Goal: Task Accomplishment & Management: Manage account settings

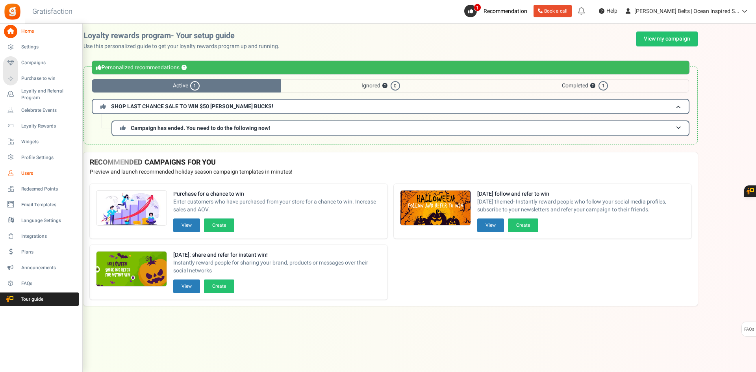
click at [28, 173] on span "Users" at bounding box center [48, 173] width 55 height 7
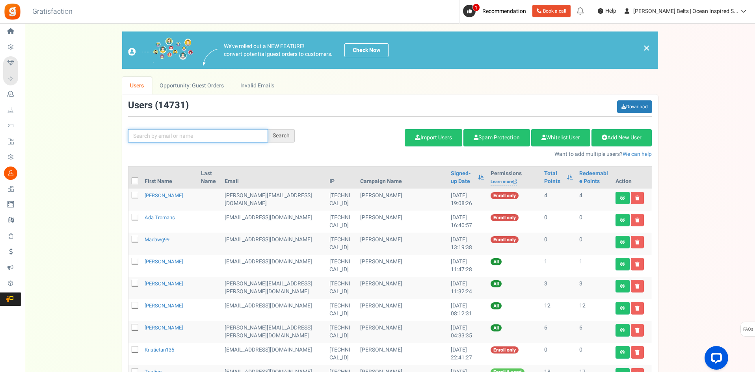
click at [200, 142] on input "text" at bounding box center [198, 135] width 140 height 13
paste input "Mimi"
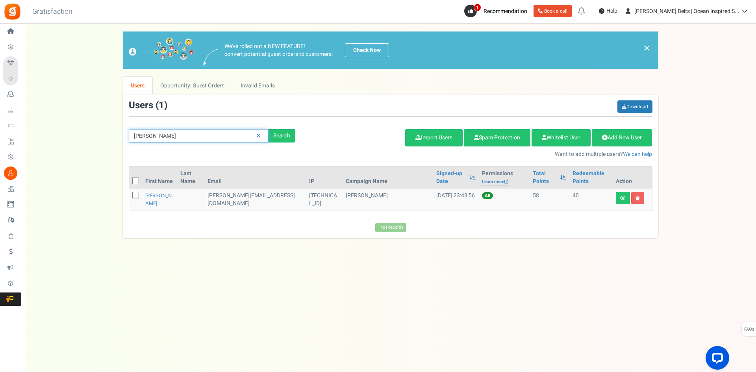
click at [191, 138] on input "Mimi tudor" at bounding box center [199, 135] width 140 height 13
type input "testing"
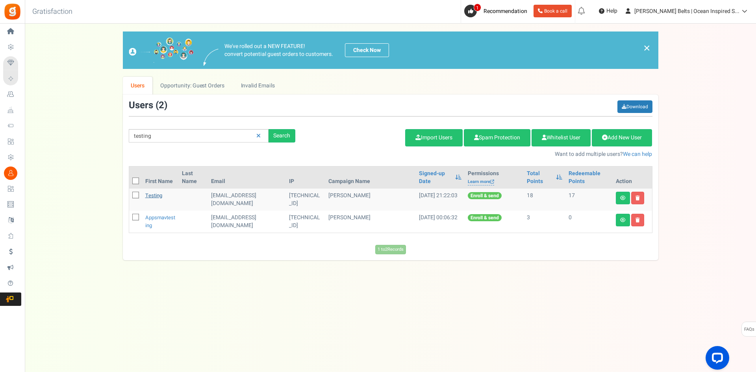
click at [153, 196] on link "testing" at bounding box center [153, 195] width 17 height 7
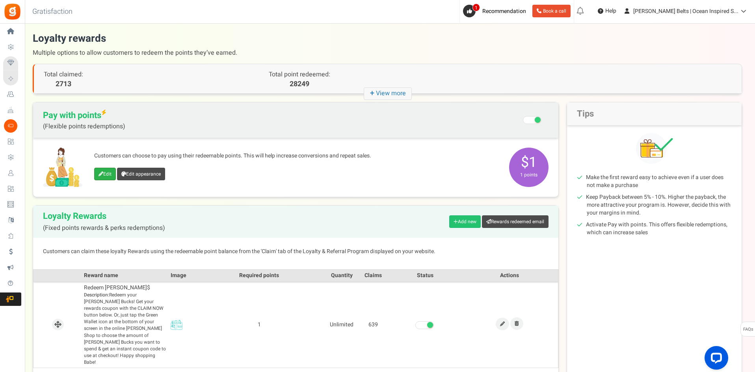
click at [103, 169] on link "Edit" at bounding box center [105, 174] width 22 height 13
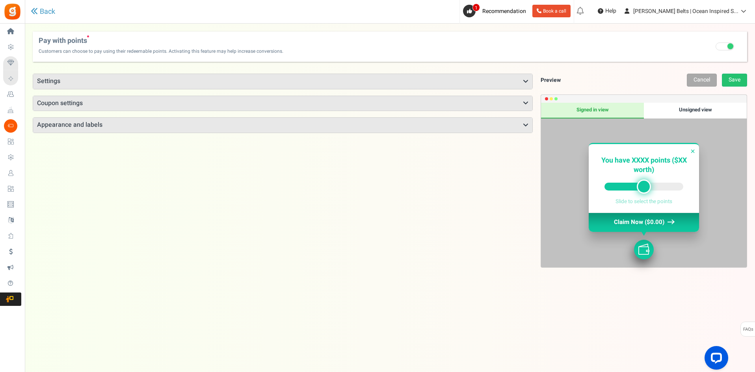
click at [372, 81] on h3 "Settings" at bounding box center [282, 81] width 499 height 15
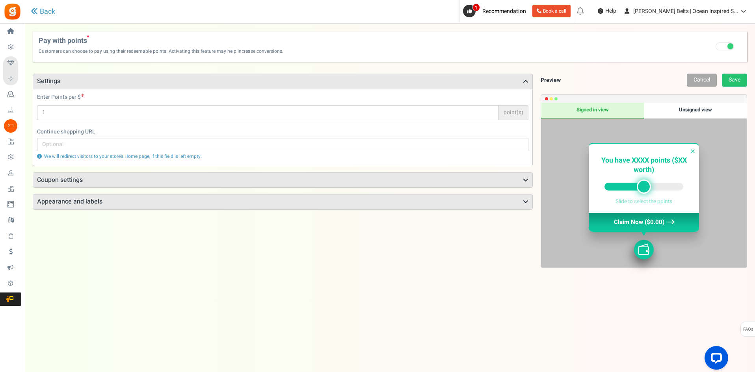
click at [286, 185] on h3 "Coupon settings" at bounding box center [282, 180] width 499 height 15
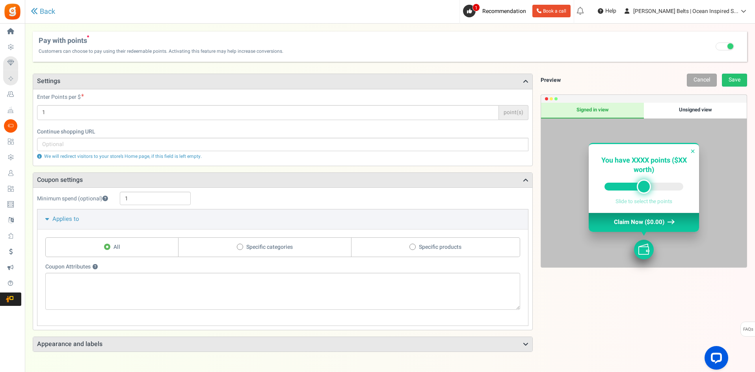
click at [432, 345] on h3 "Appearance and labels" at bounding box center [282, 344] width 499 height 15
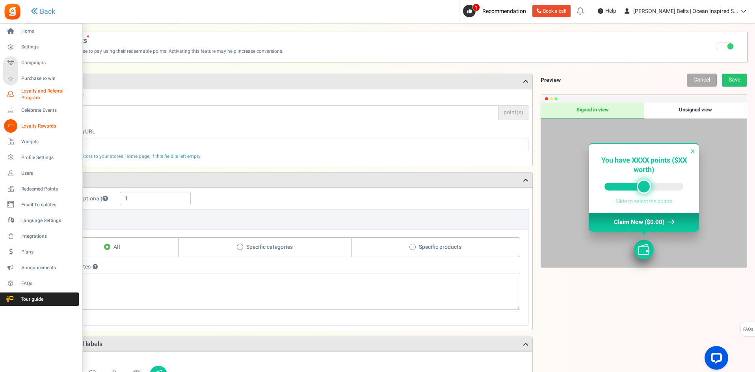
click at [34, 89] on span "Loyalty and Referral Program" at bounding box center [50, 94] width 58 height 13
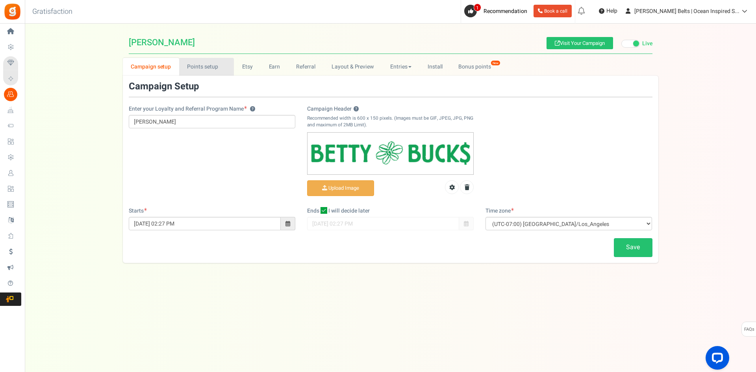
click at [204, 72] on link "Points setup New" at bounding box center [206, 67] width 55 height 18
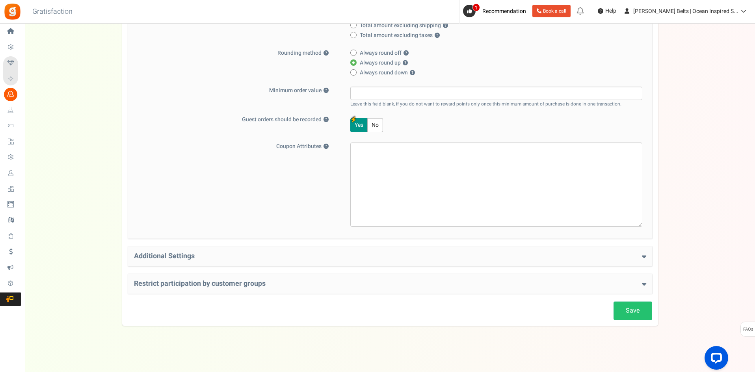
scroll to position [206, 0]
click at [389, 256] on h4 "Additional Settings" at bounding box center [390, 255] width 512 height 8
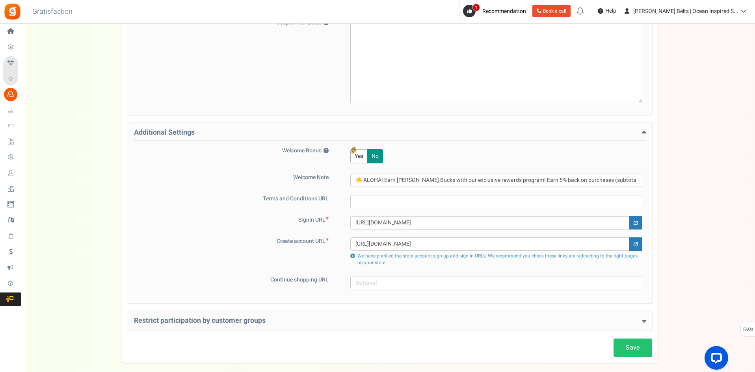
scroll to position [366, 0]
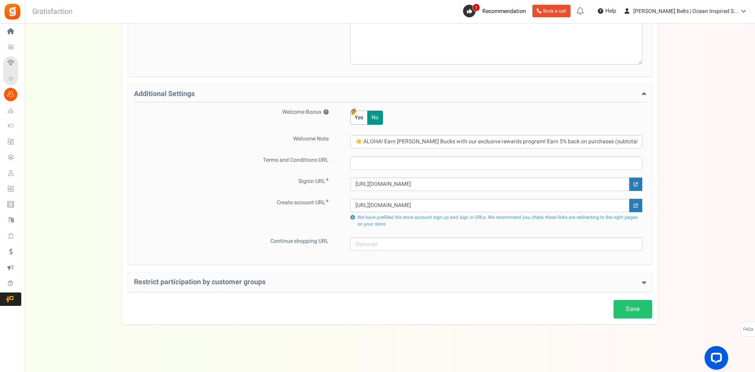
click at [310, 282] on h4 "Restrict participation by customer groups" at bounding box center [390, 283] width 512 height 8
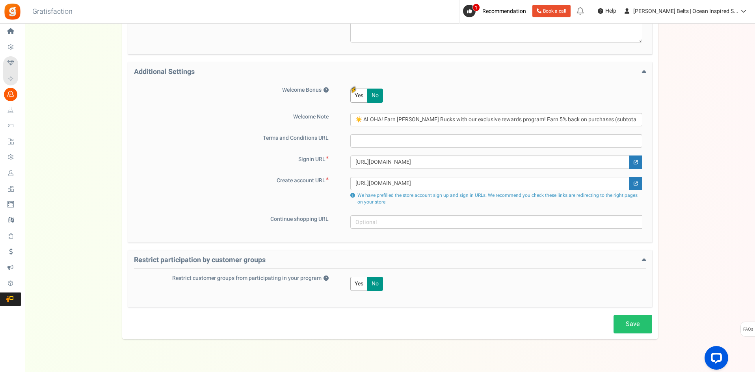
scroll to position [390, 0]
click at [0, 0] on span "Loyalty Rewards" at bounding box center [0, 0] width 0 height 0
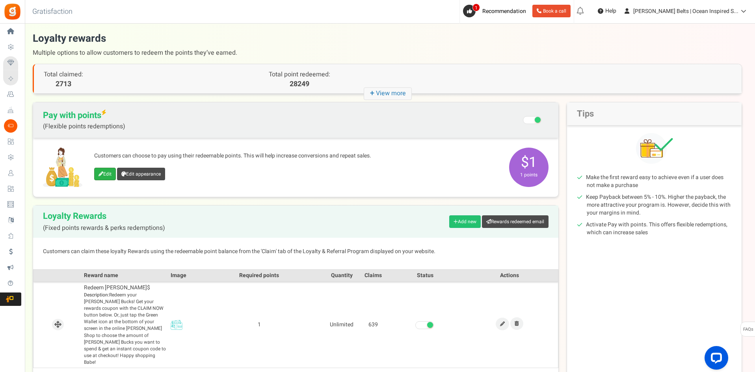
click at [108, 172] on link "Edit" at bounding box center [105, 174] width 22 height 13
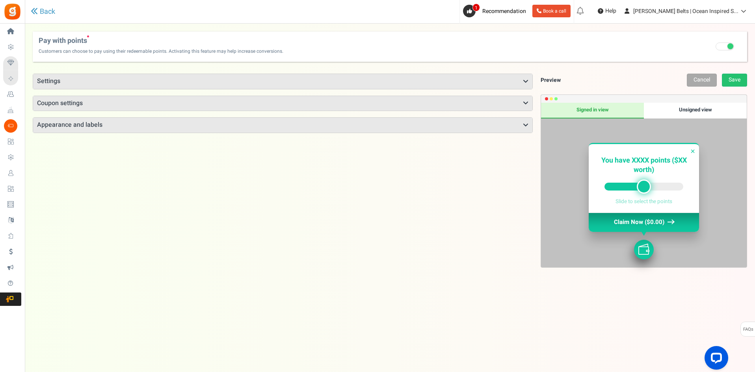
click at [233, 124] on h3 "Appearance and labels" at bounding box center [282, 125] width 499 height 15
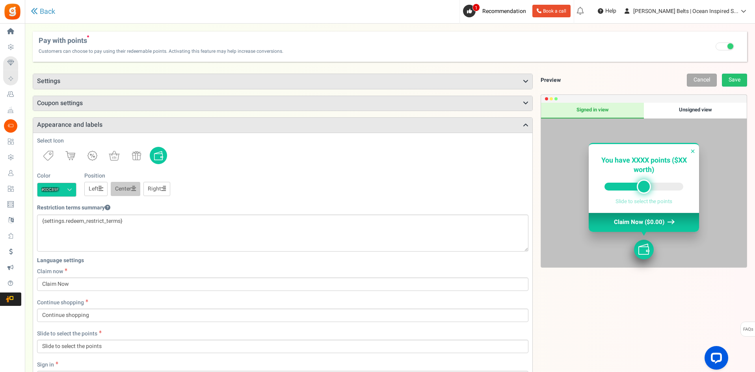
click at [154, 105] on h3 "Coupon settings" at bounding box center [282, 103] width 499 height 15
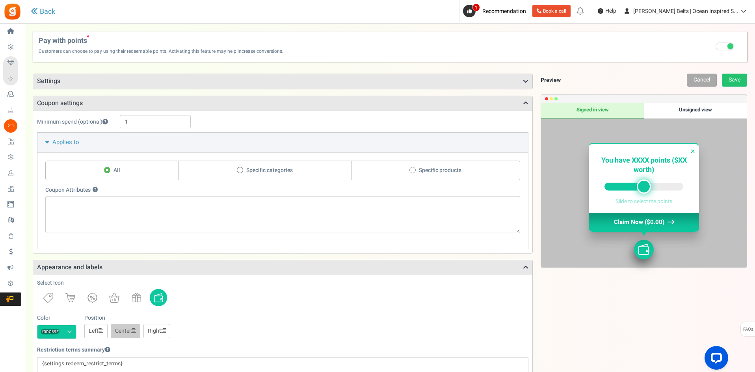
click at [178, 86] on h3 "Settings" at bounding box center [282, 81] width 499 height 15
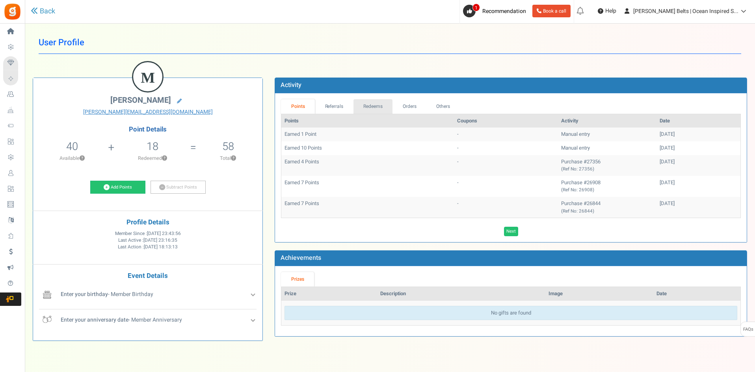
click at [372, 109] on link "Redeems" at bounding box center [372, 106] width 39 height 15
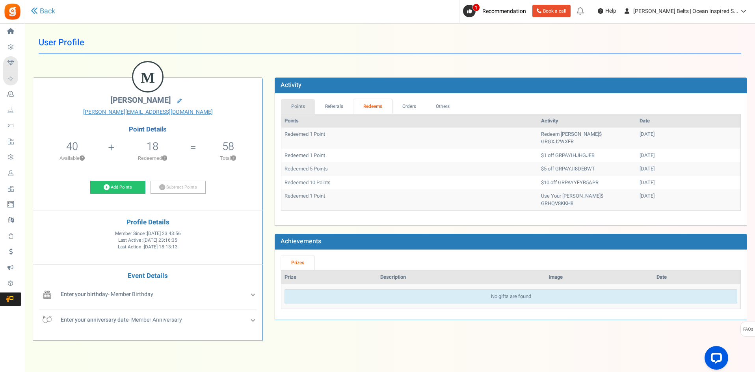
click at [306, 106] on link "Points" at bounding box center [298, 106] width 34 height 15
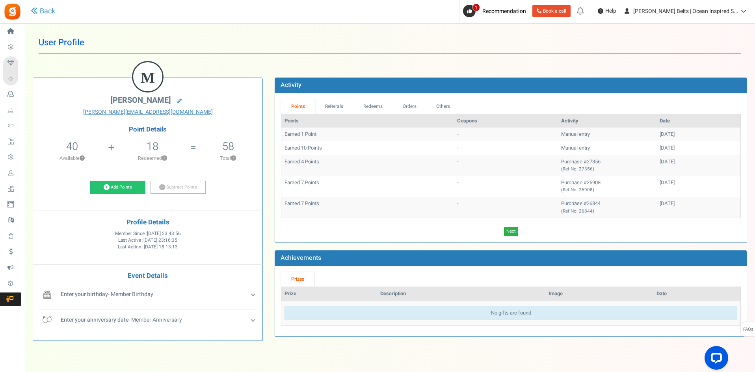
click at [513, 230] on link "Next" at bounding box center [511, 231] width 14 height 9
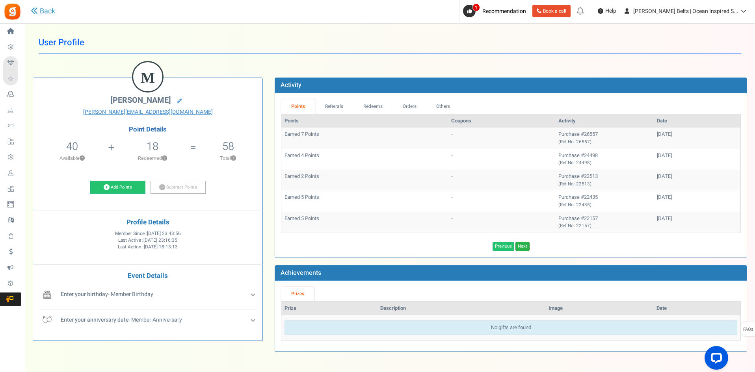
click at [526, 244] on link "Next" at bounding box center [522, 246] width 14 height 9
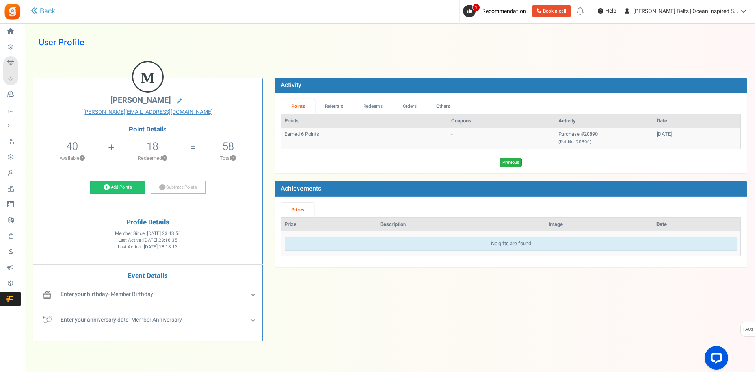
click at [514, 165] on link "Previous" at bounding box center [511, 162] width 22 height 9
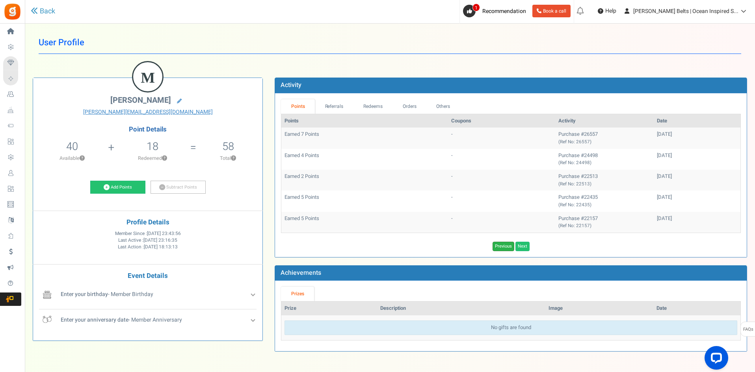
click at [503, 246] on link "Previous" at bounding box center [503, 246] width 22 height 9
